Goal: Task Accomplishment & Management: Use online tool/utility

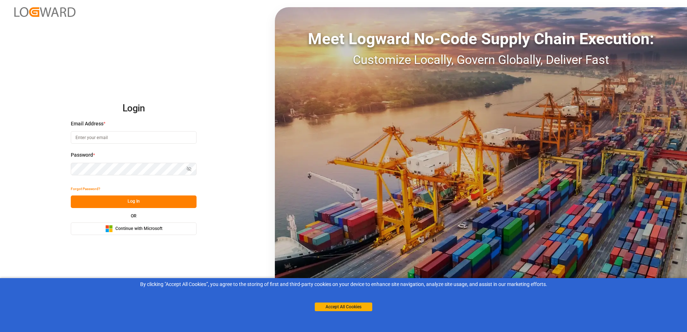
click at [184, 223] on button "Microsoft Logo Continue with Microsoft" at bounding box center [134, 228] width 126 height 13
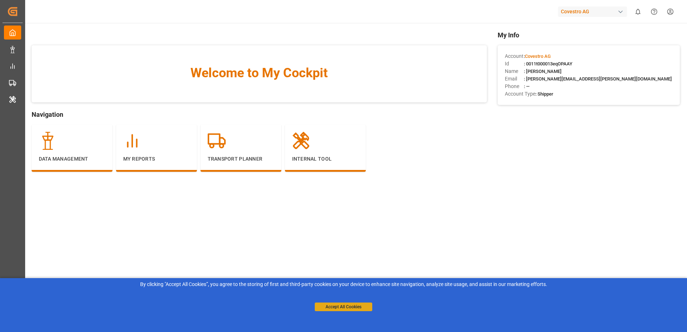
click at [341, 306] on button "Accept All Cookies" at bounding box center [343, 306] width 57 height 9
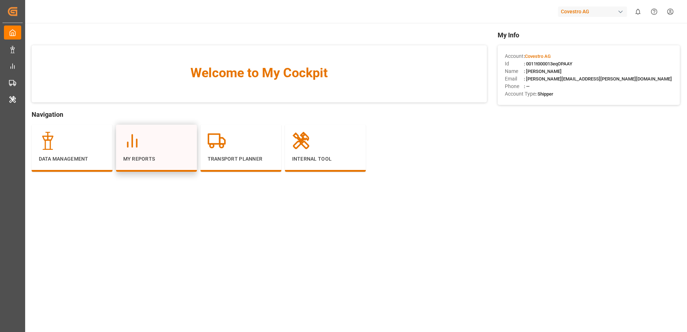
click at [133, 139] on icon at bounding box center [132, 141] width 18 height 18
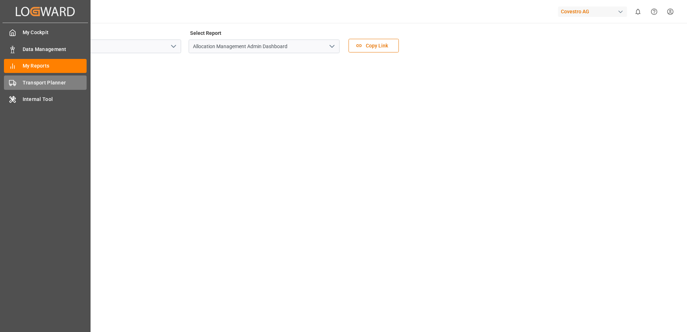
click at [20, 84] on div "Transport Planner Transport Planner" at bounding box center [45, 82] width 83 height 14
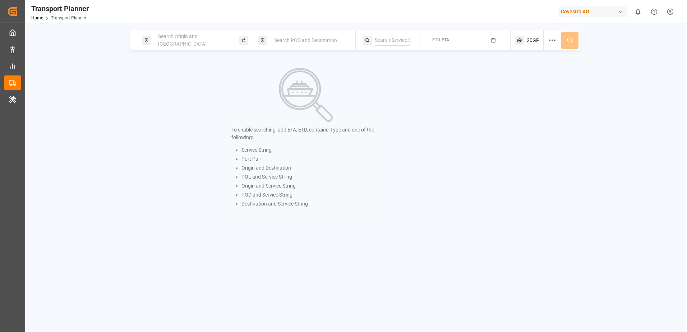
click at [185, 41] on span "Search Origin and [GEOGRAPHIC_DATA]" at bounding box center [182, 39] width 48 height 13
click at [184, 92] on input at bounding box center [186, 97] width 72 height 11
click at [194, 94] on input at bounding box center [186, 97] width 72 height 11
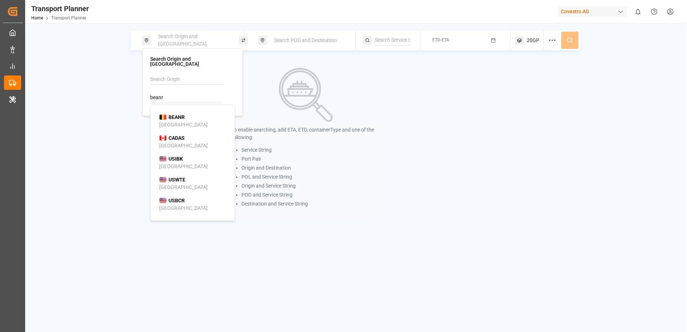
click at [187, 116] on div "BEANR [GEOGRAPHIC_DATA]" at bounding box center [194, 120] width 70 height 15
type input "BEANR"
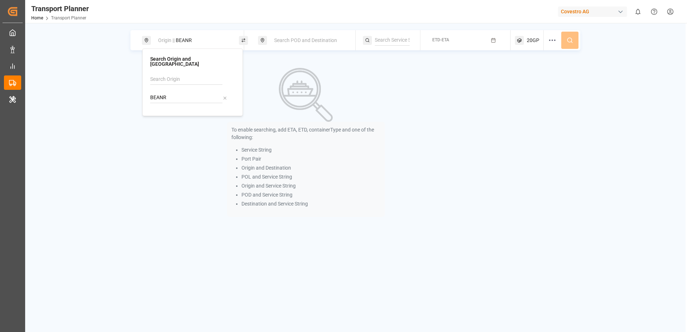
click at [293, 34] on div "Search POD and Destination" at bounding box center [309, 40] width 78 height 13
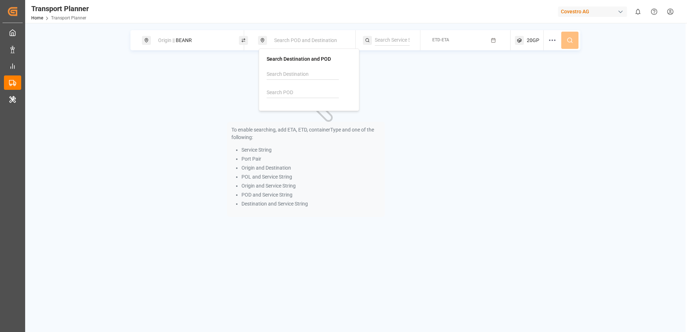
click at [288, 89] on input at bounding box center [302, 92] width 72 height 11
click at [288, 108] on span "THLCH" at bounding box center [293, 112] width 17 height 8
type input "THLCH"
click at [469, 83] on div "To enable searching, add ETA, ETD, containerType and one of the following: Serv…" at bounding box center [305, 142] width 351 height 166
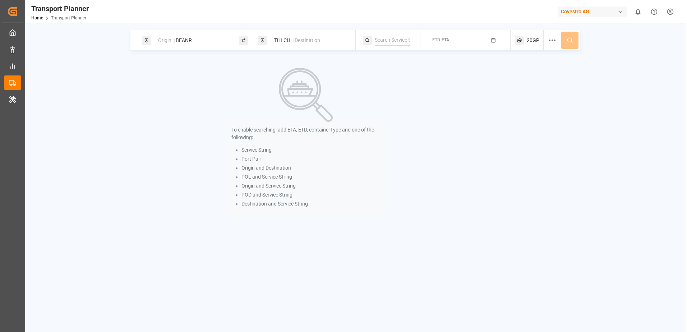
click at [432, 39] on span "ETD-ETA" at bounding box center [440, 39] width 17 height 5
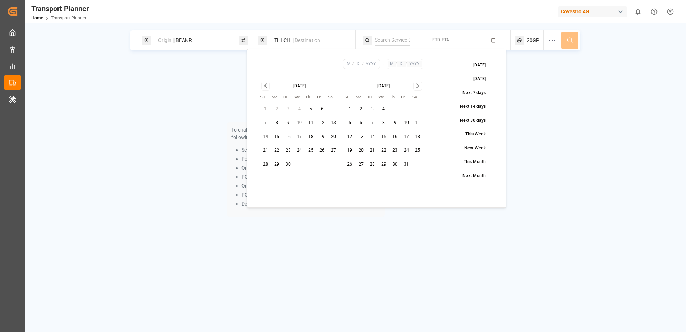
click at [265, 134] on button "14" at bounding box center [265, 136] width 11 height 11
type input "9"
type input "14"
type input "2025"
click at [419, 85] on icon "Go to next month" at bounding box center [417, 86] width 8 height 9
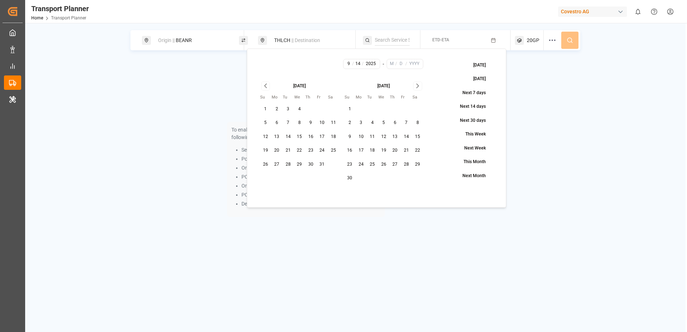
click at [419, 85] on icon "Go to next month" at bounding box center [417, 86] width 8 height 9
click at [321, 148] on button "26" at bounding box center [321, 150] width 11 height 11
type input "12"
type input "26"
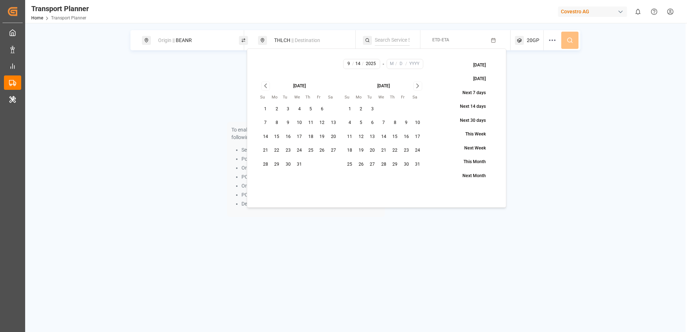
type input "2025"
click at [579, 99] on div "To enable searching, add ETA, ETD, containerType and one of the following: Serv…" at bounding box center [355, 142] width 450 height 166
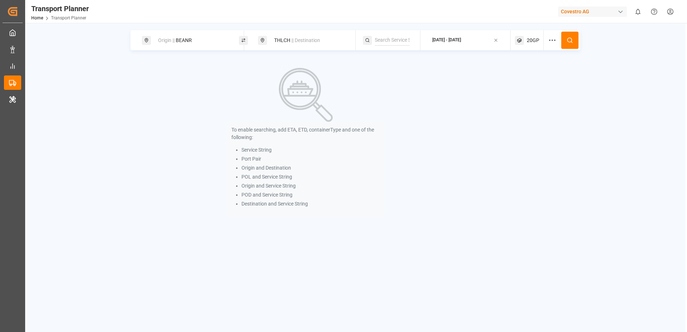
click at [534, 43] on span "20GP" at bounding box center [532, 41] width 13 height 8
click at [533, 74] on icon "button" at bounding box center [531, 74] width 5 height 5
click at [539, 75] on span "Select Container Type..." at bounding box center [522, 74] width 47 height 6
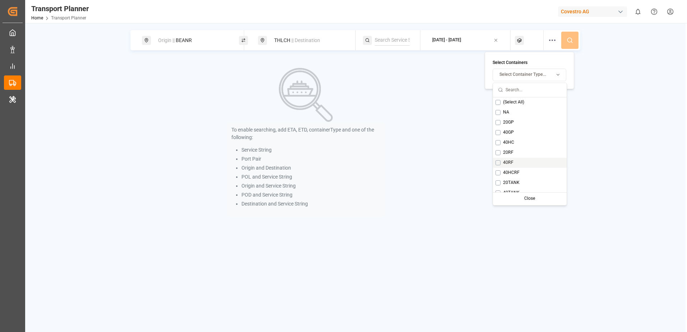
click at [498, 161] on button "Suggestions" at bounding box center [497, 162] width 5 height 5
click at [603, 108] on div "Origin || BEANR THLCH || Destination [DATE] - [DATE] 40RF To enable searching, …" at bounding box center [355, 127] width 660 height 195
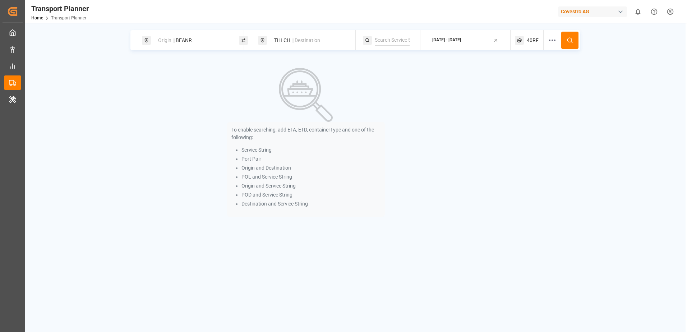
click at [572, 43] on icon at bounding box center [569, 40] width 6 height 6
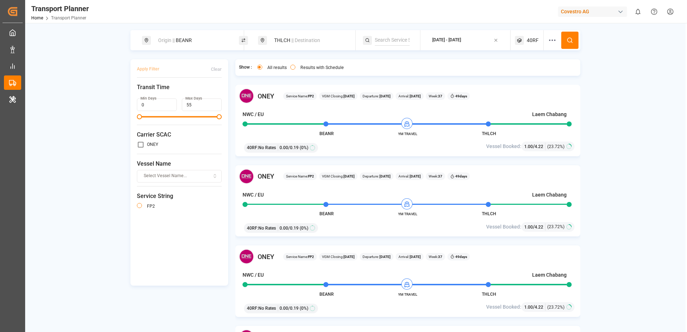
click at [641, 159] on div "Origin || BEANR THLCH || Destination [DATE] - [DATE] 40RF Apply Filter Clear Tr…" at bounding box center [355, 190] width 660 height 320
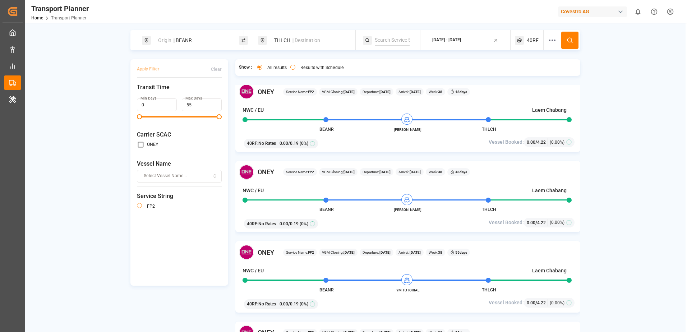
scroll to position [503, 0]
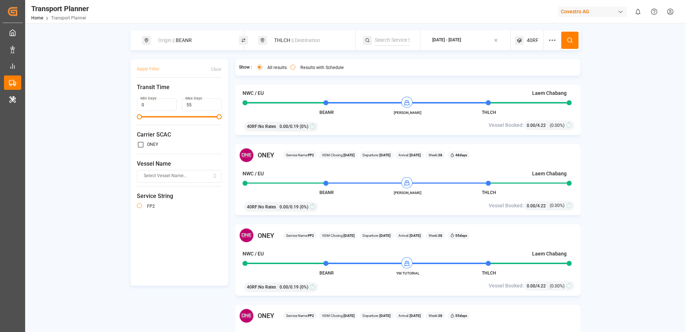
click at [214, 175] on icon "button" at bounding box center [215, 174] width 2 height 1
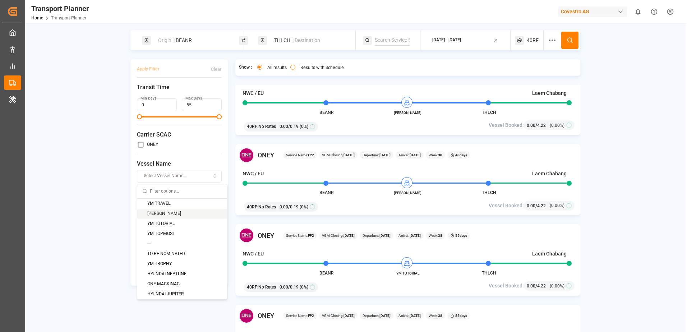
click at [174, 215] on div "[PERSON_NAME]" at bounding box center [182, 214] width 90 height 10
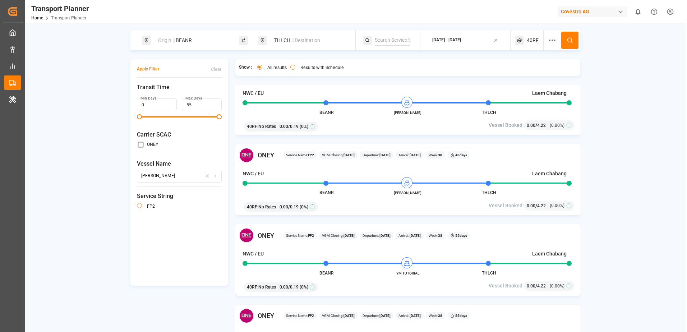
click at [149, 70] on button "Apply Filter" at bounding box center [148, 69] width 22 height 13
